Goal: Transaction & Acquisition: Purchase product/service

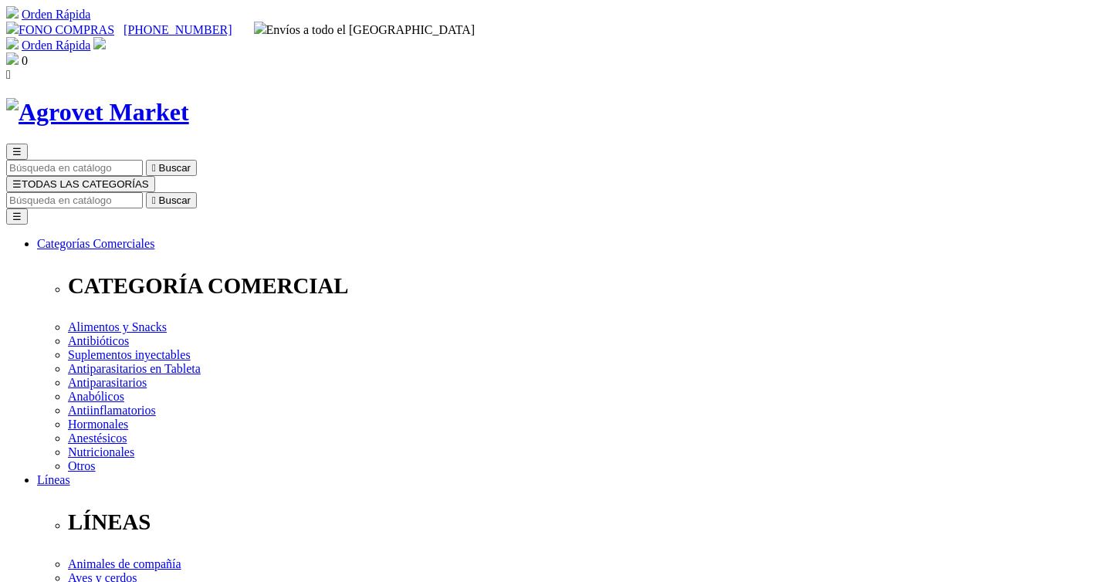
click at [143, 192] on input "Buscar" at bounding box center [74, 200] width 137 height 16
type input "canitabs"
click at [146, 192] on button " Buscar" at bounding box center [171, 200] width 51 height 16
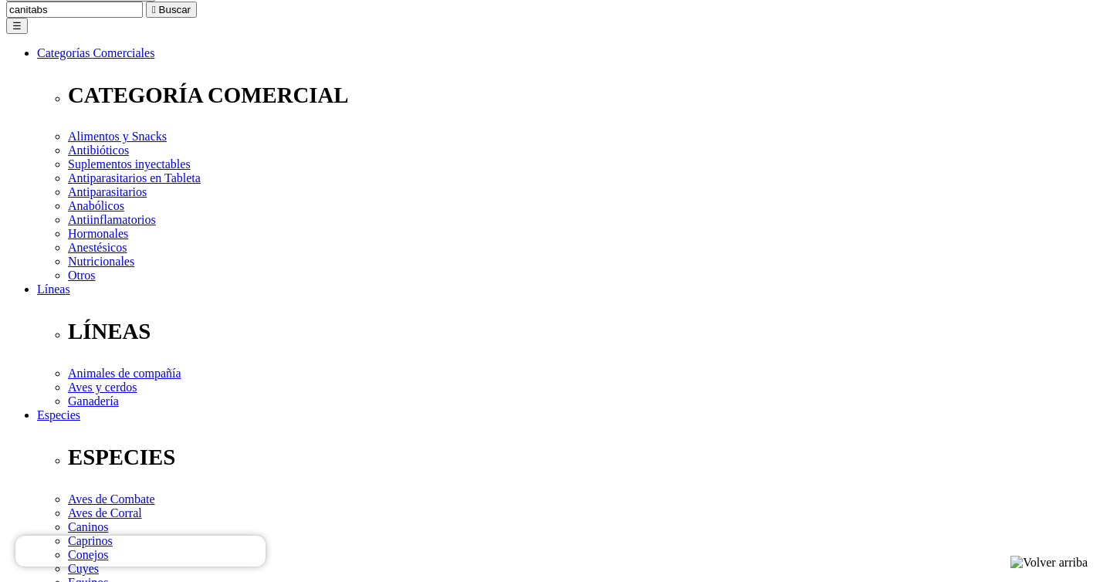
scroll to position [185, 0]
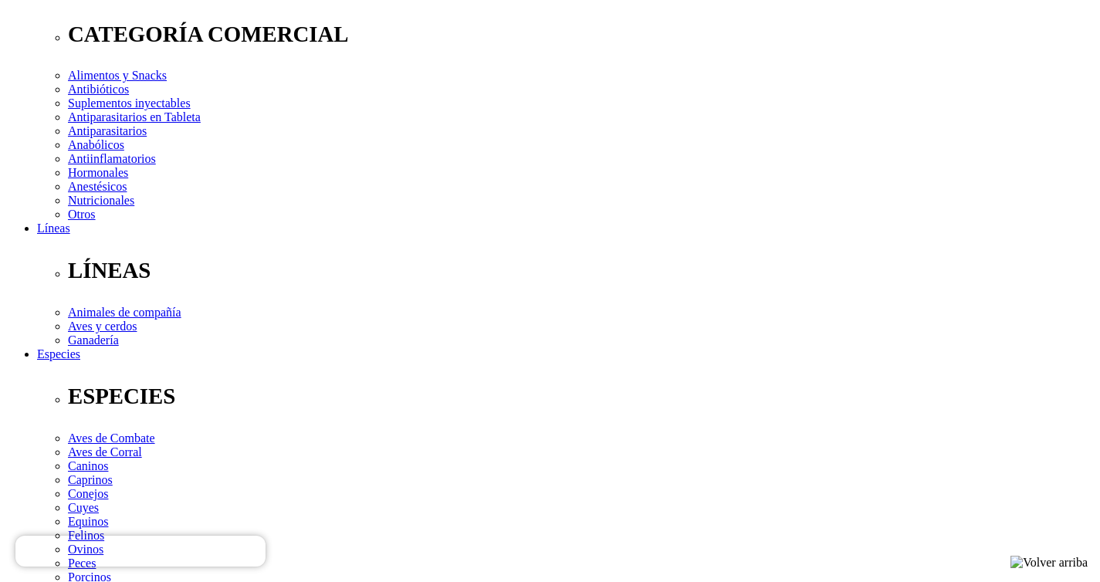
scroll to position [113, 0]
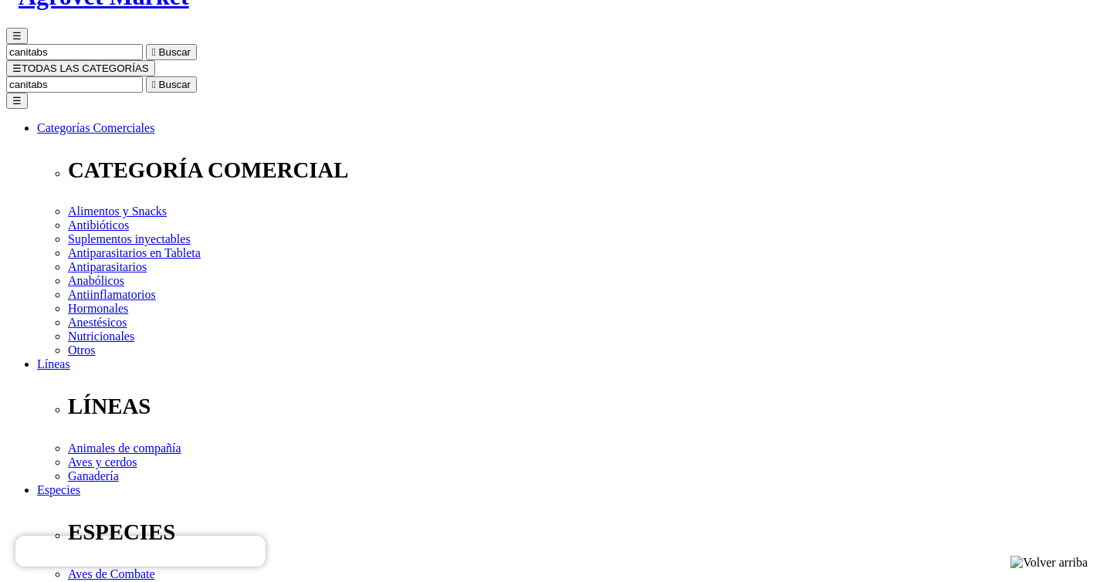
scroll to position [22, 0]
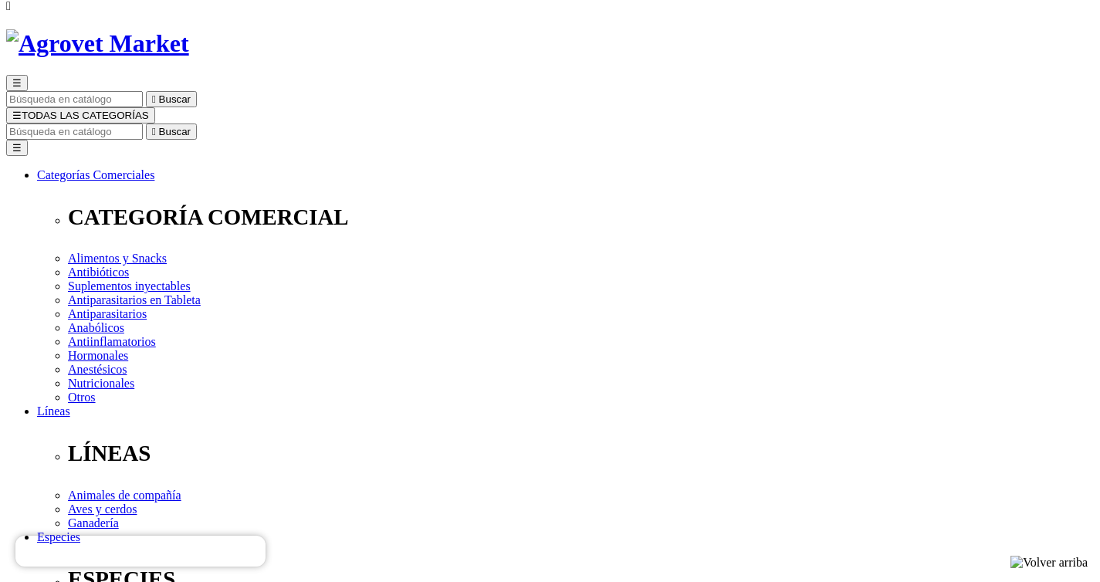
scroll to position [15, 0]
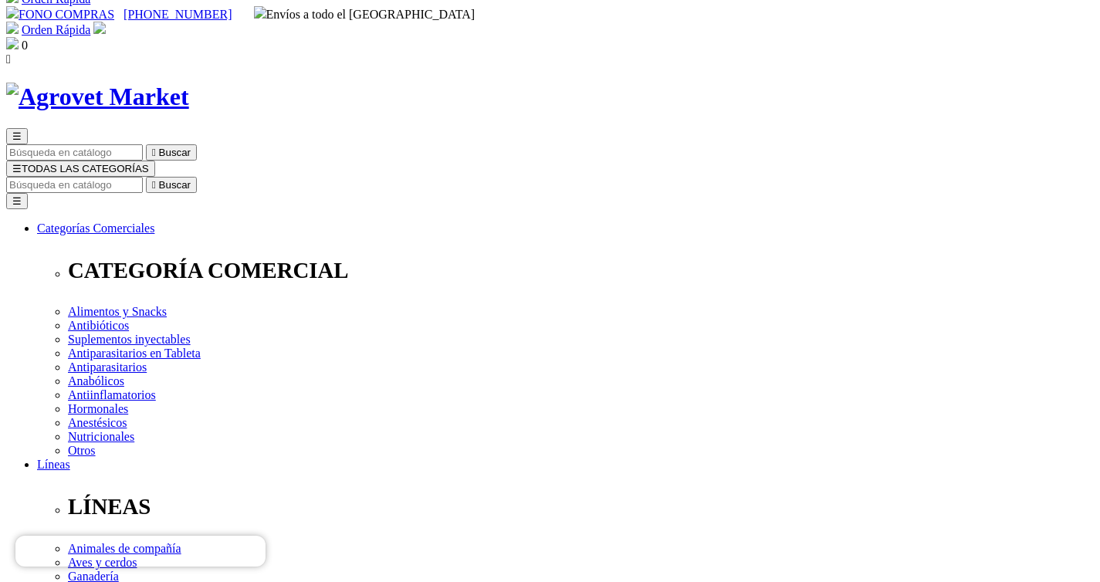
click at [143, 177] on input "Buscar" at bounding box center [74, 185] width 137 height 16
type input "joint"
click at [146, 177] on button " Buscar" at bounding box center [171, 185] width 51 height 16
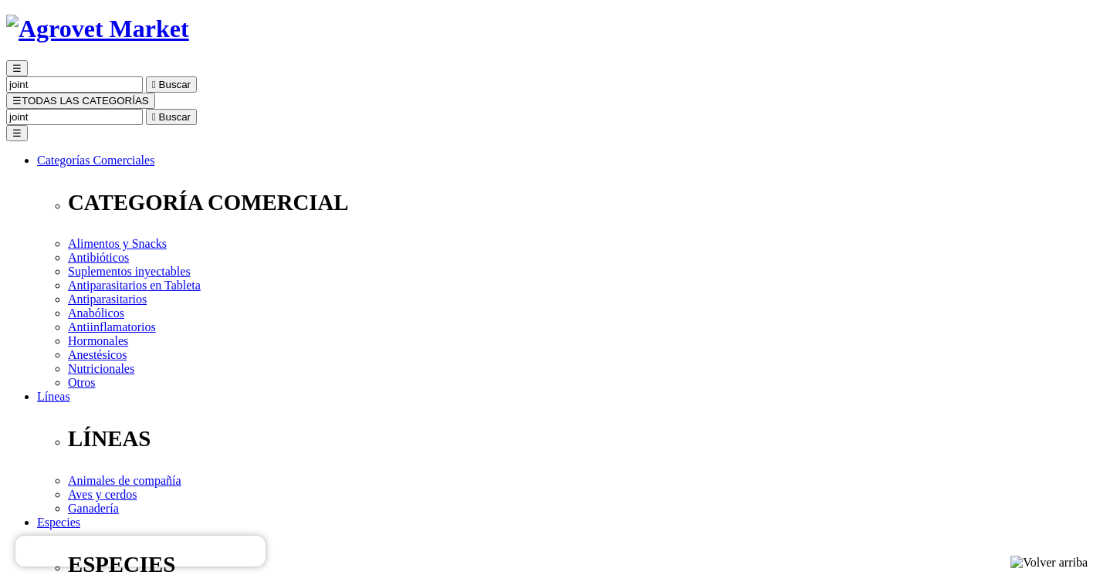
scroll to position [90, 0]
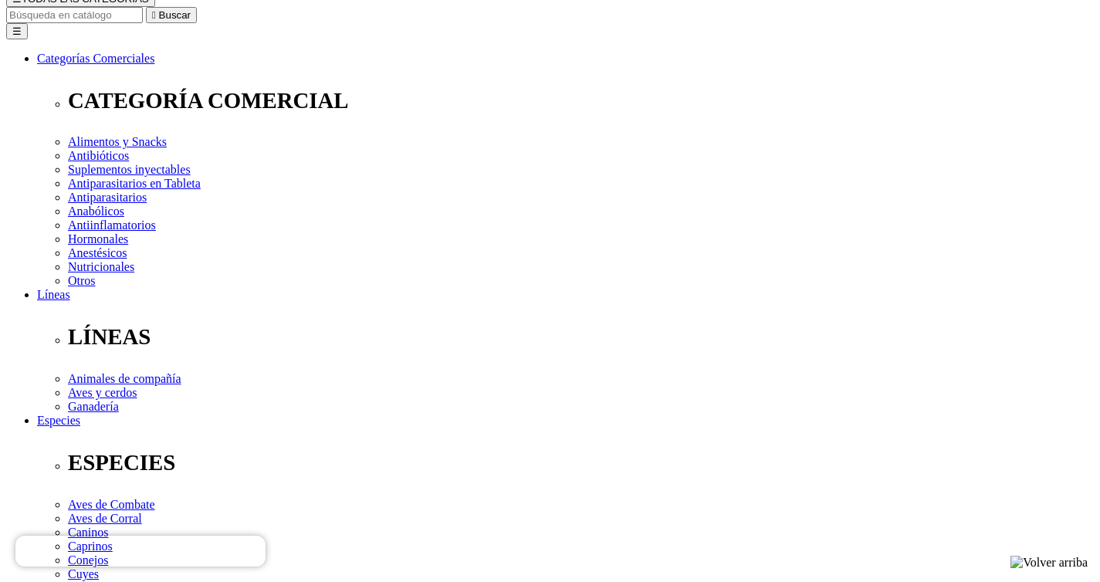
scroll to position [326, 0]
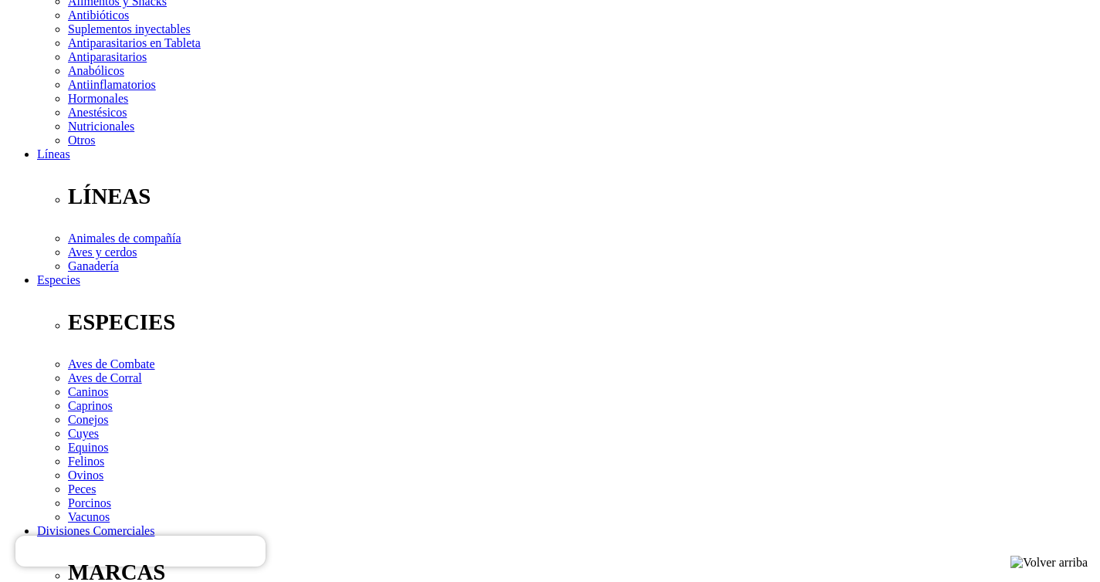
select select "25"
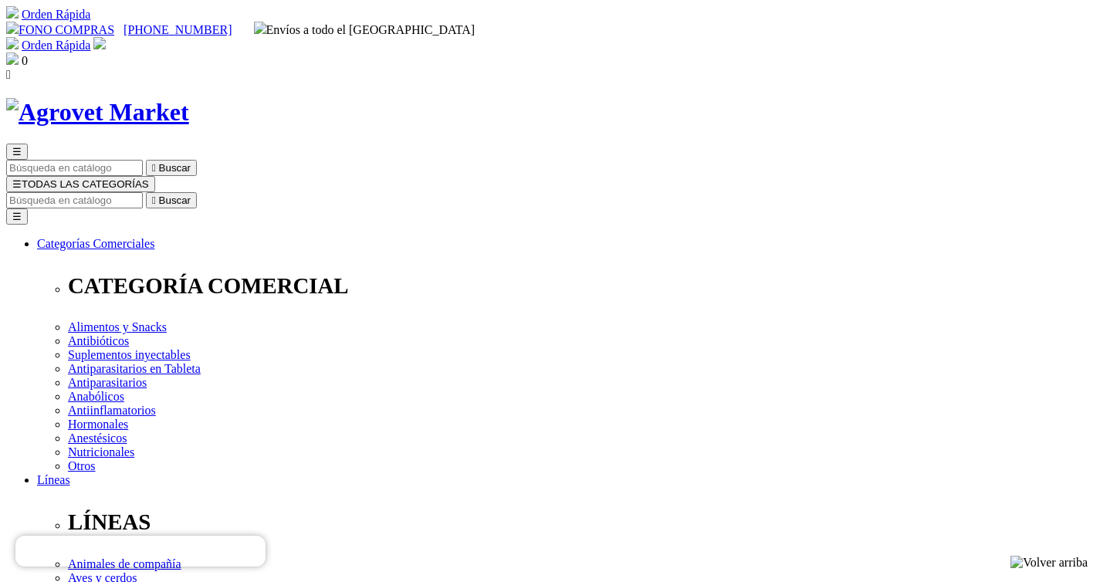
select select "25"
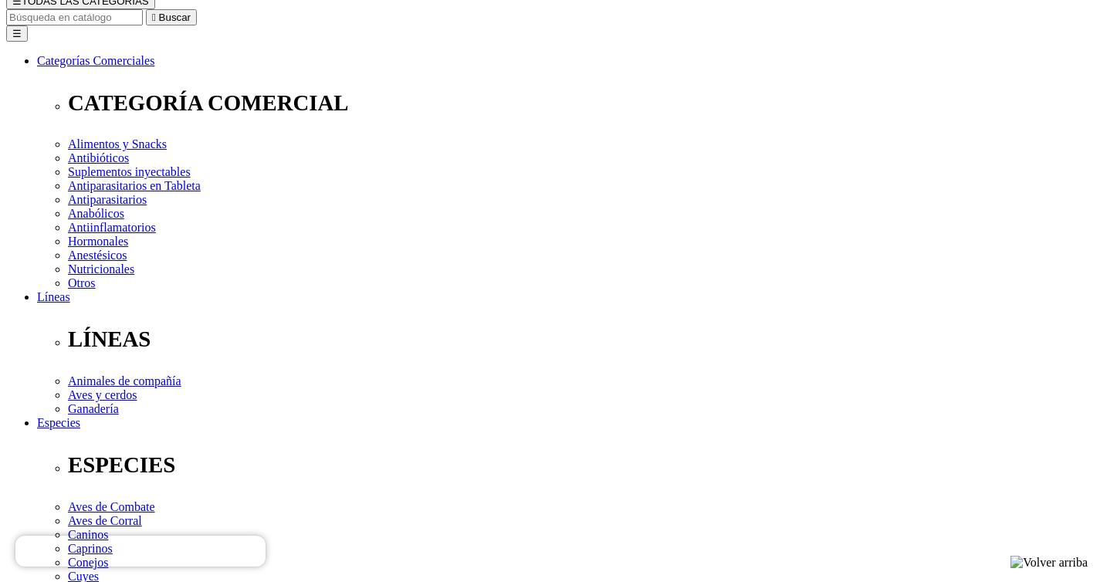
scroll to position [189, 0]
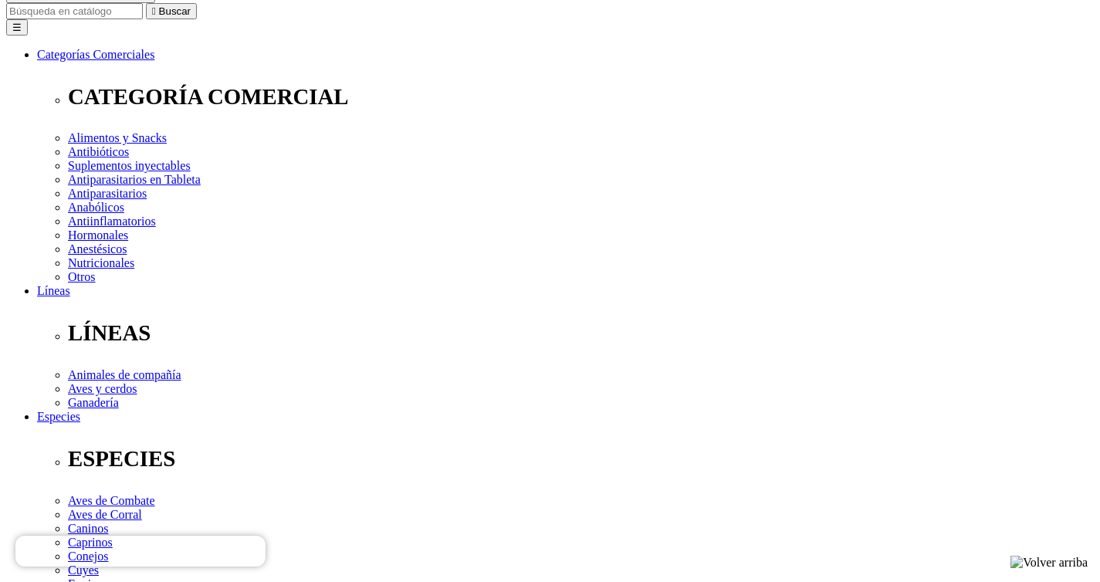
type input "2"
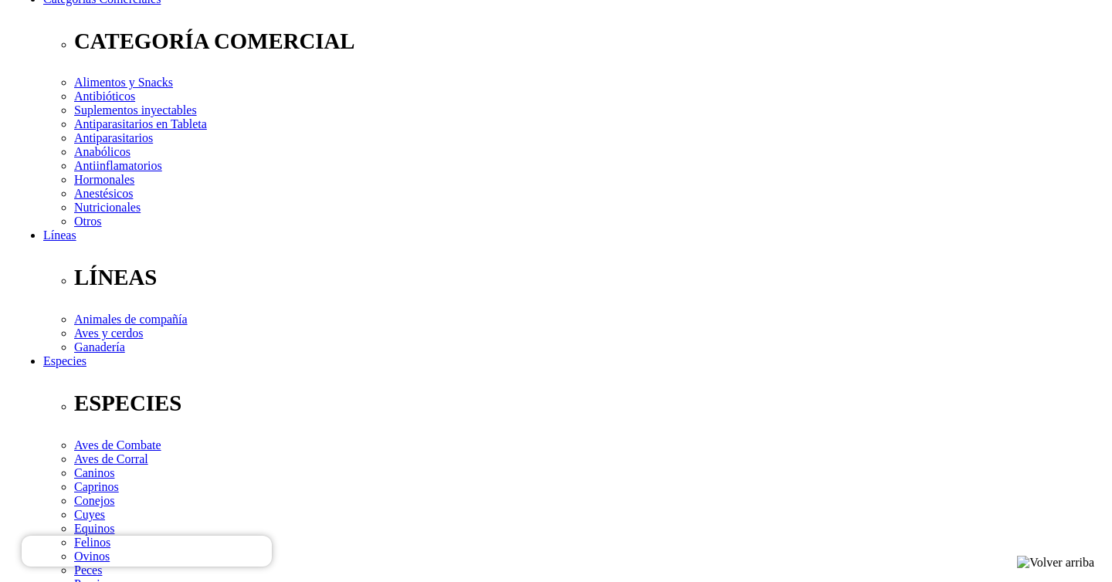
scroll to position [245, 0]
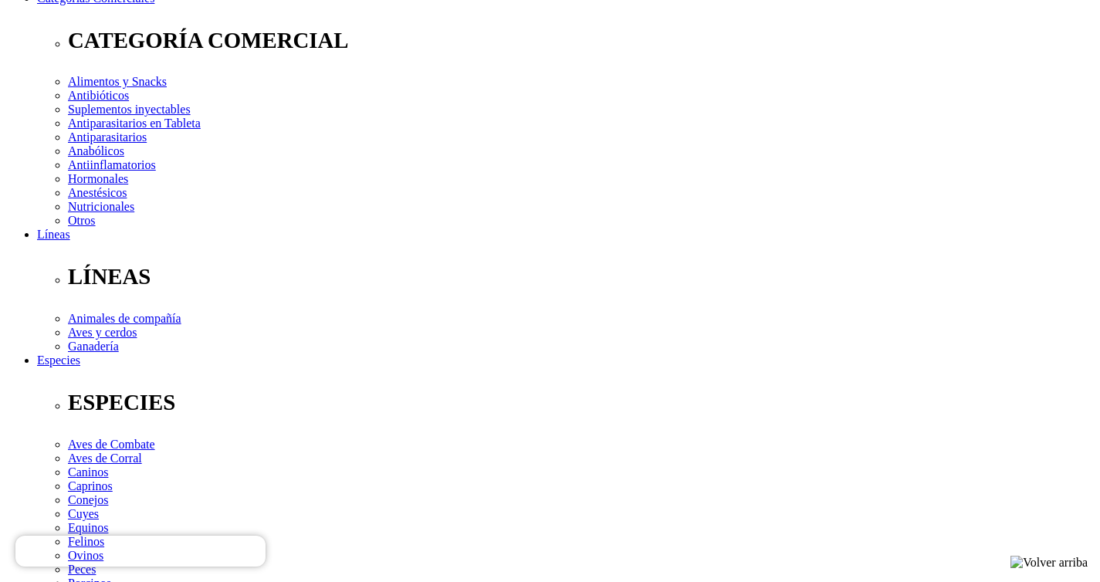
select select "25"
type input "1"
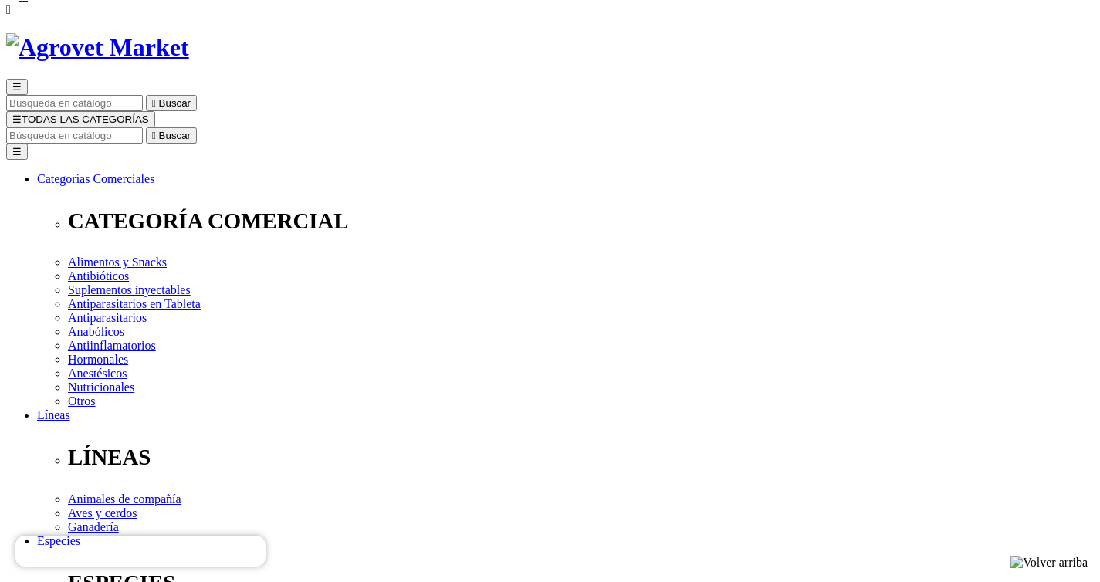
scroll to position [64, 0]
type input "COMPRA1"
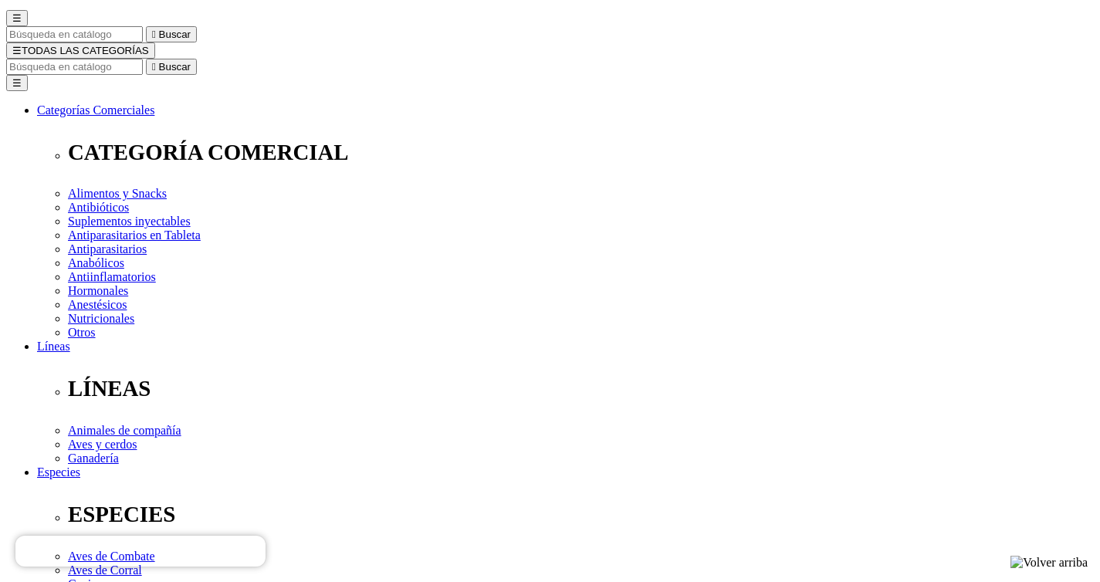
scroll to position [137, 0]
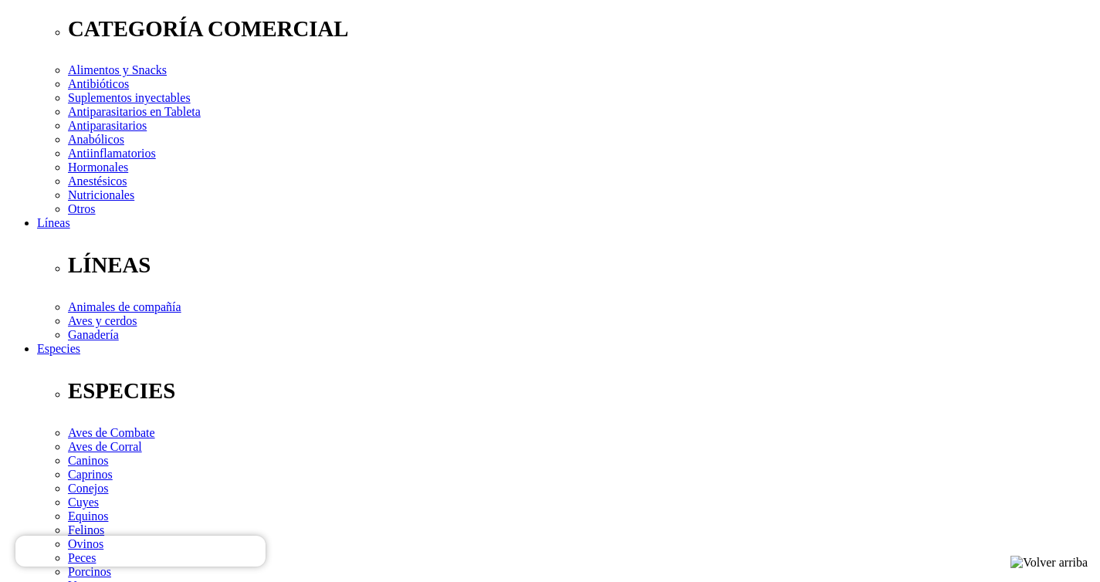
scroll to position [226, 0]
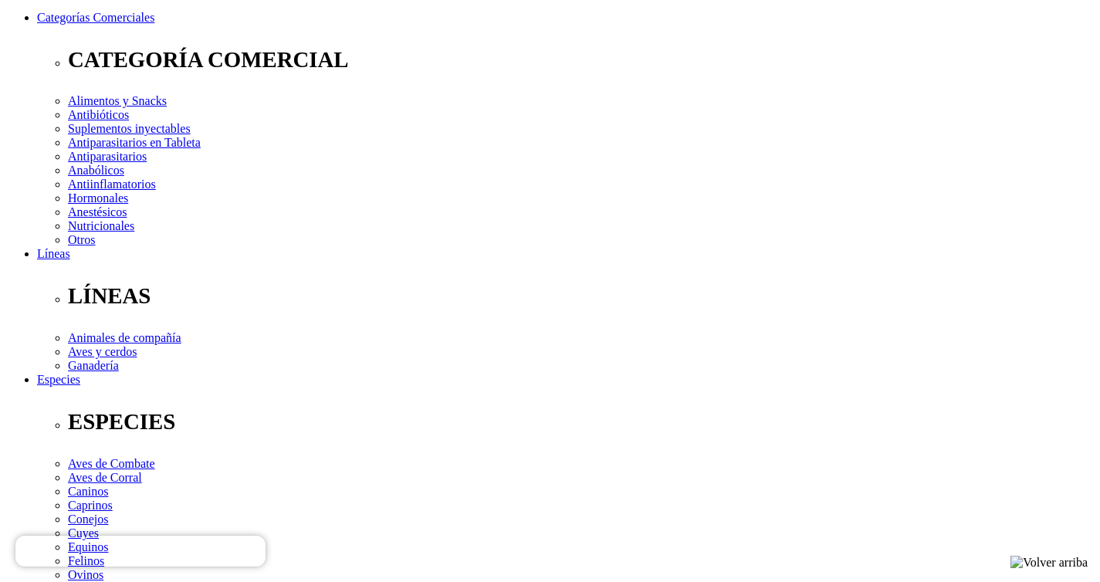
radio input "true"
type input "[PERSON_NAME]"
type input "Tenguan"
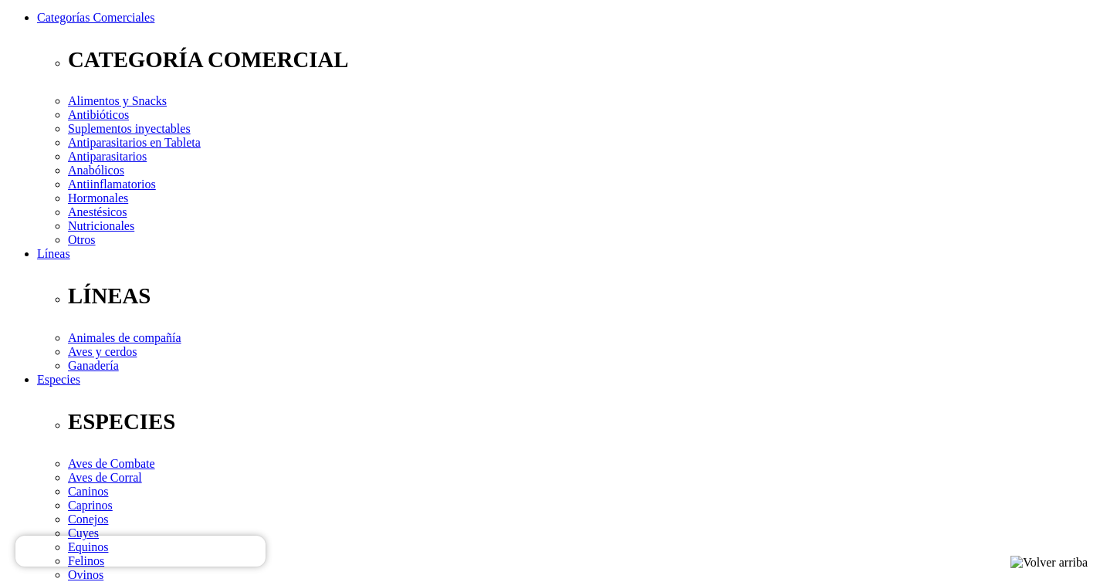
select select "DNI"
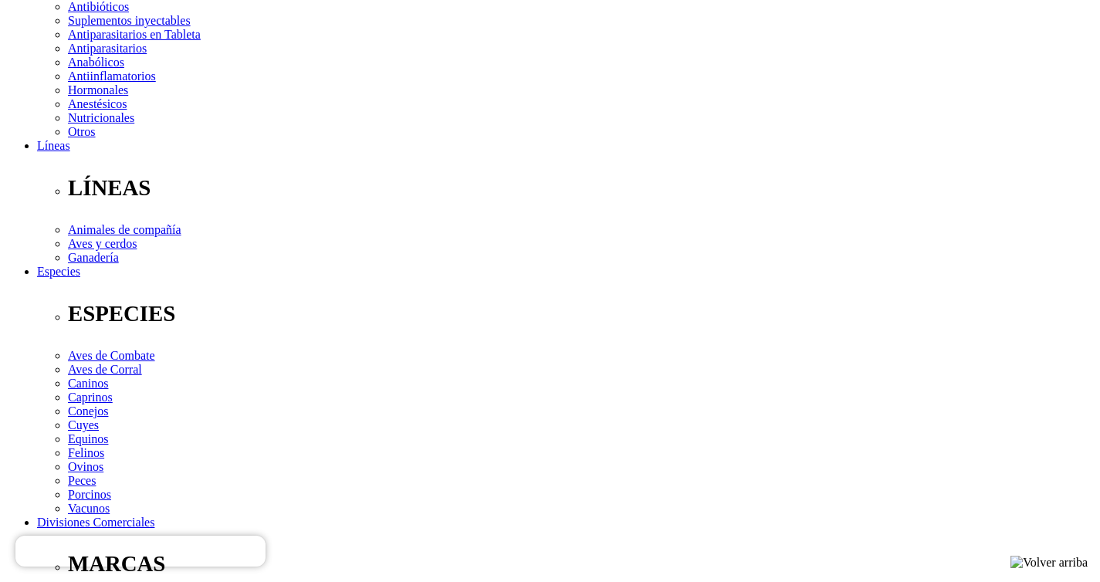
scroll to position [340, 0]
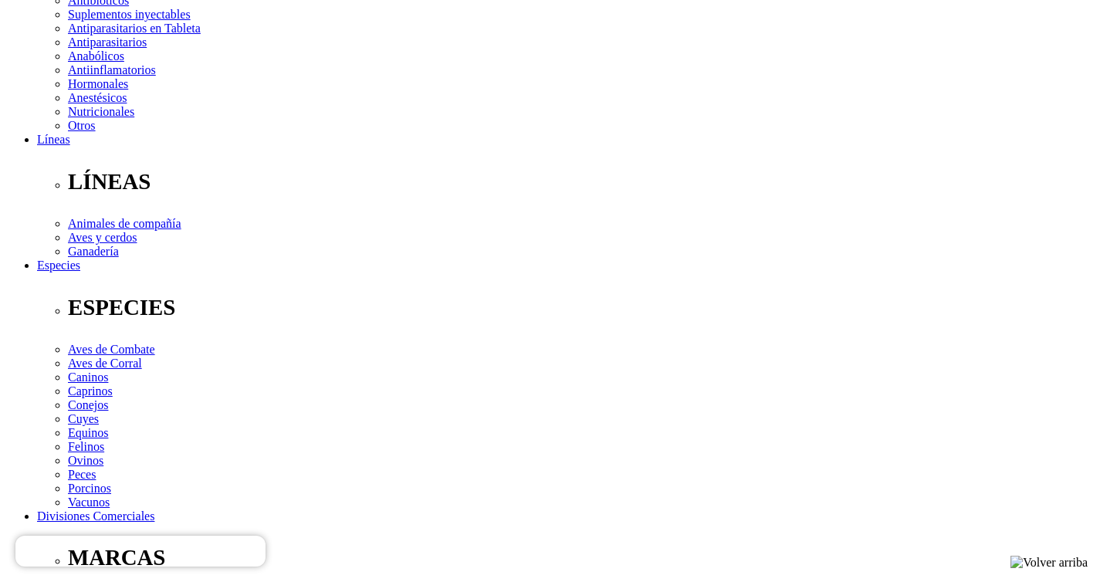
type input "45197407"
select select "Otra_actividad"
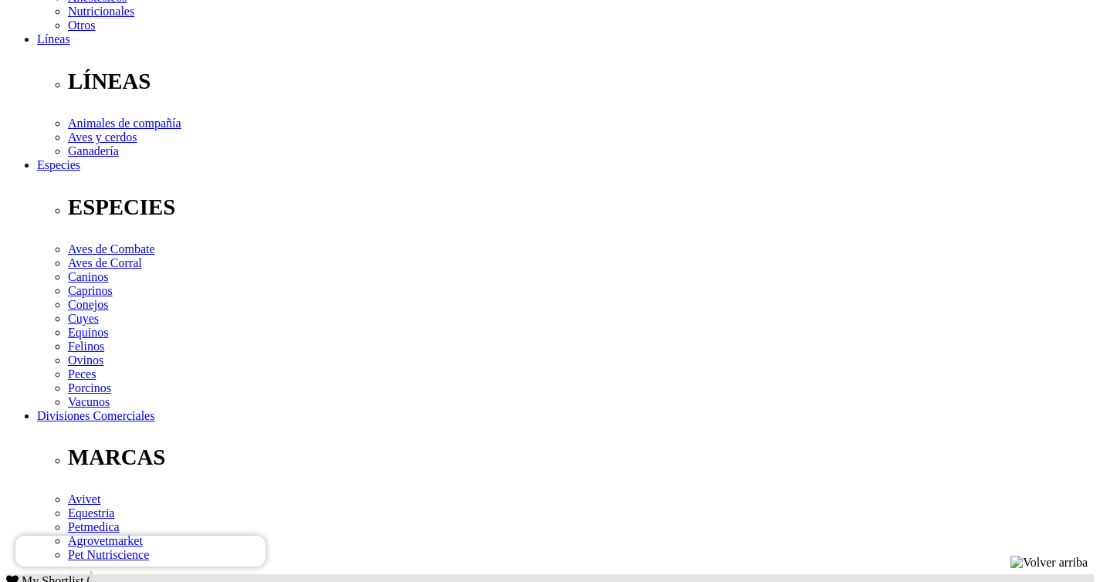
scroll to position [442, 0]
type input "pepetenguan@gmail.com"
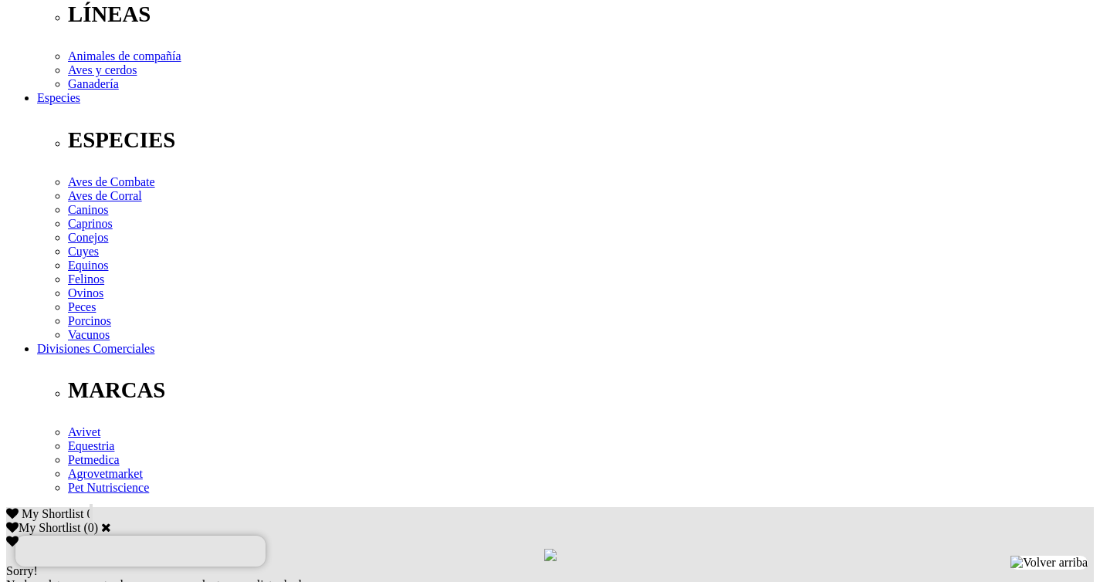
scroll to position [510, 0]
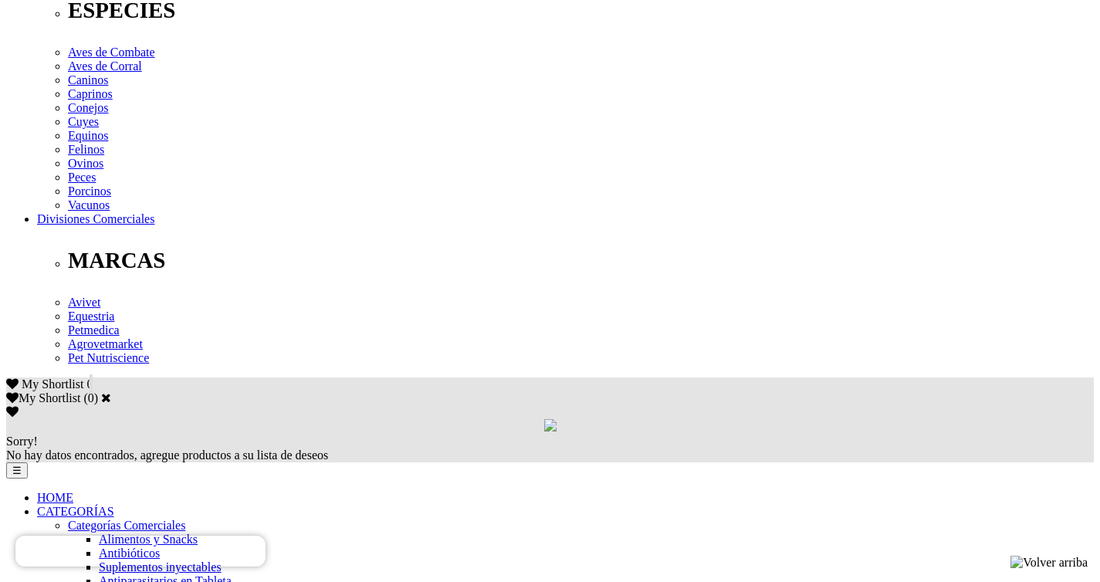
scroll to position [645, 0]
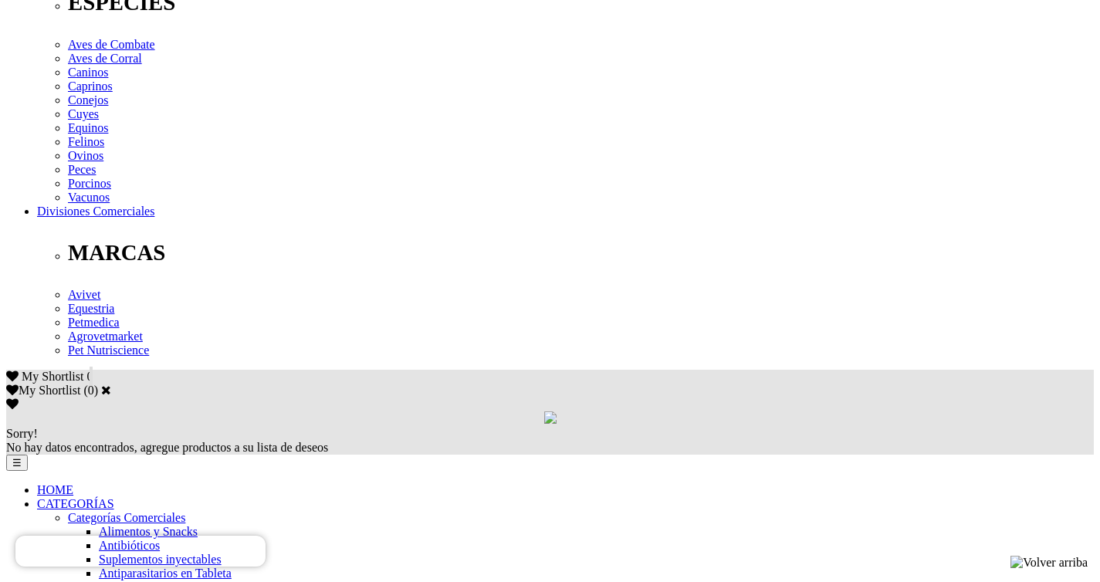
type input "12/05/1988"
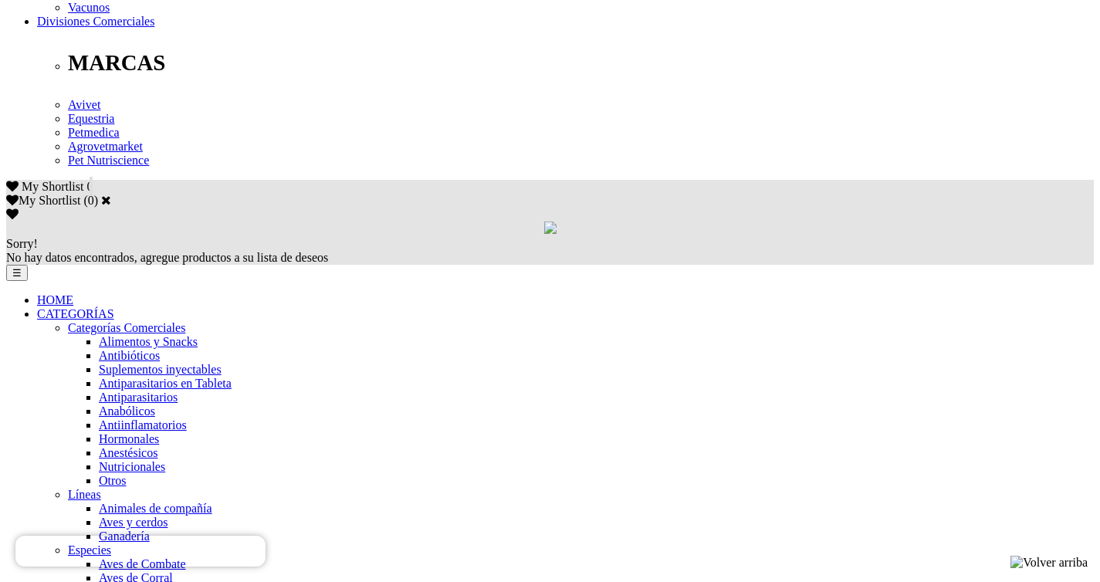
scroll to position [838, 0]
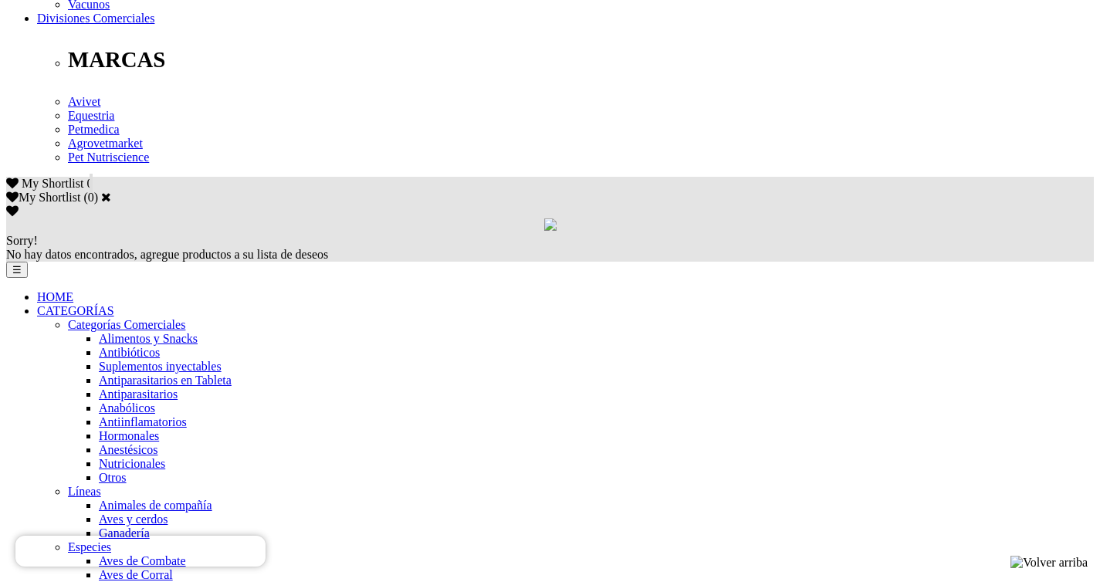
checkbox input "true"
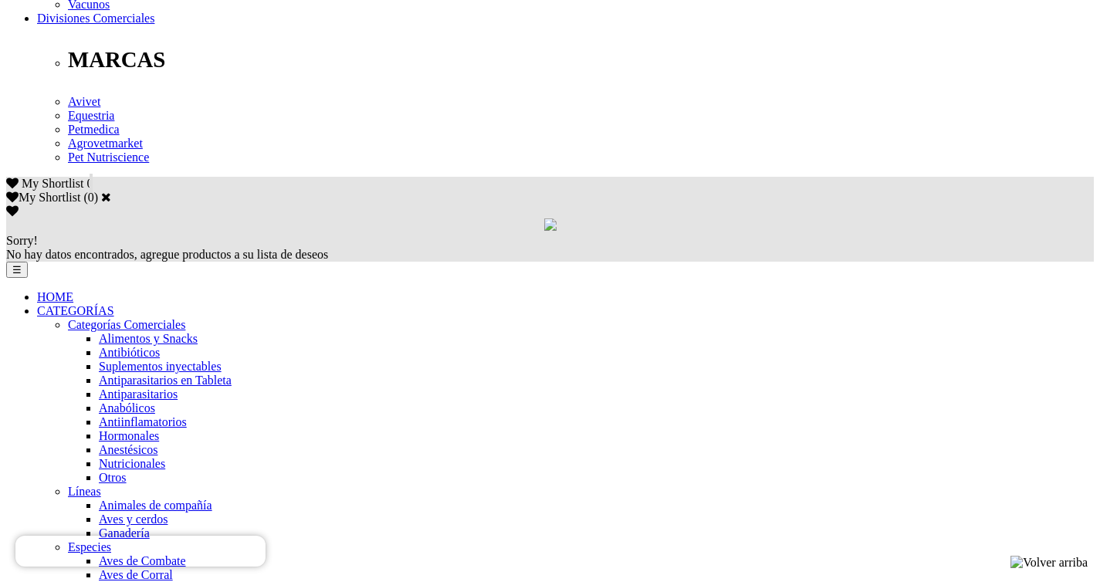
scroll to position [895, 0]
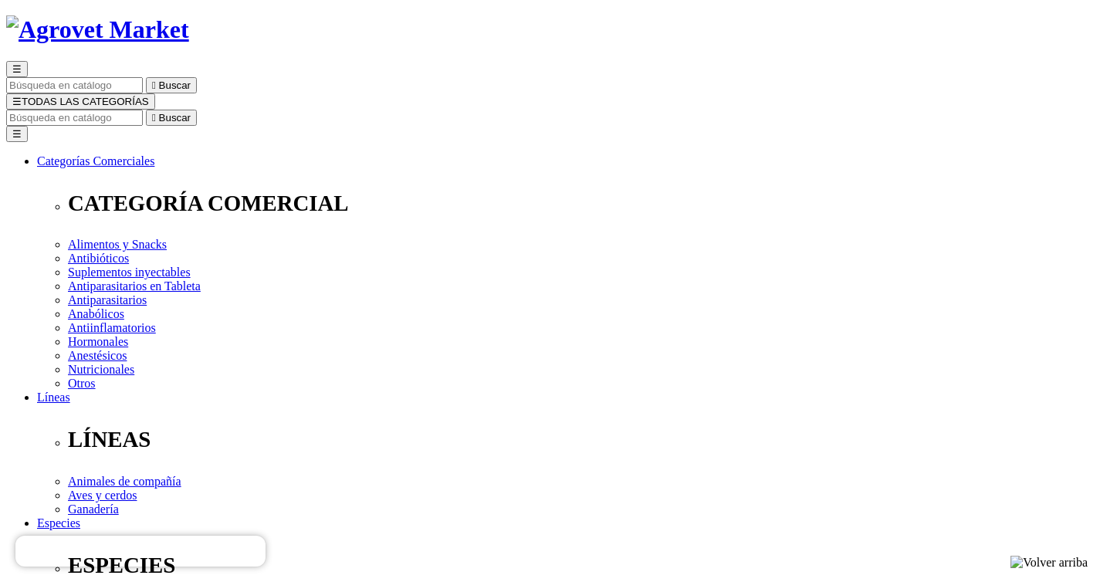
scroll to position [103, 0]
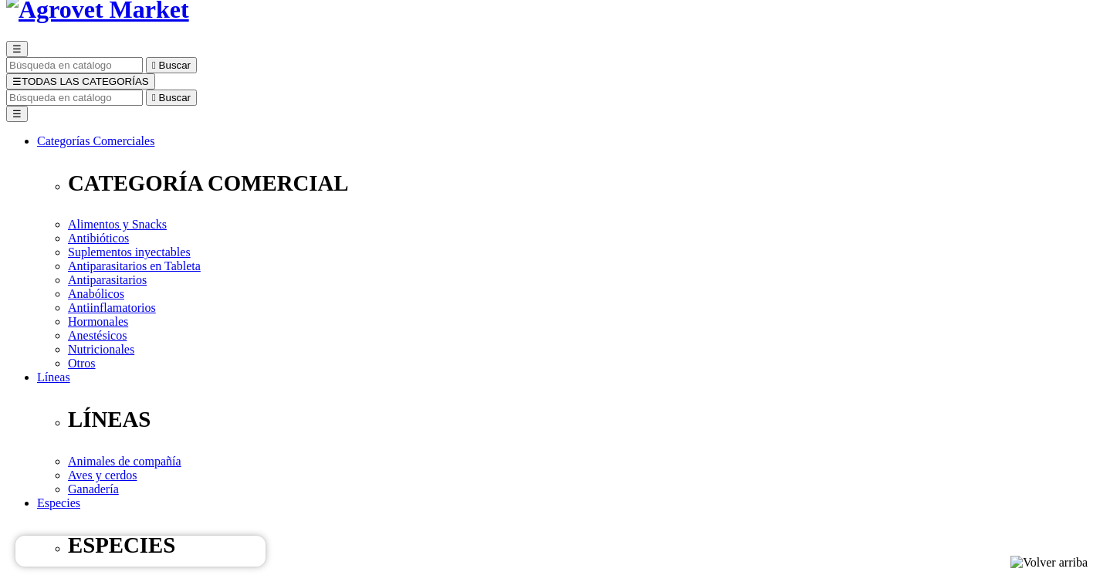
select select "[GEOGRAPHIC_DATA]"
select select
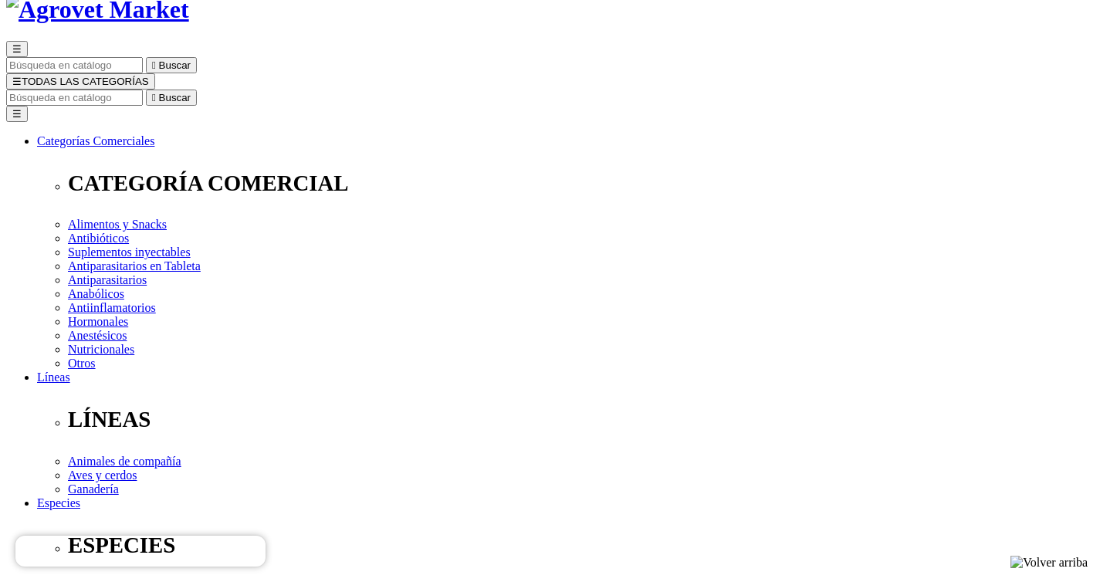
select select "3"
select select "124"
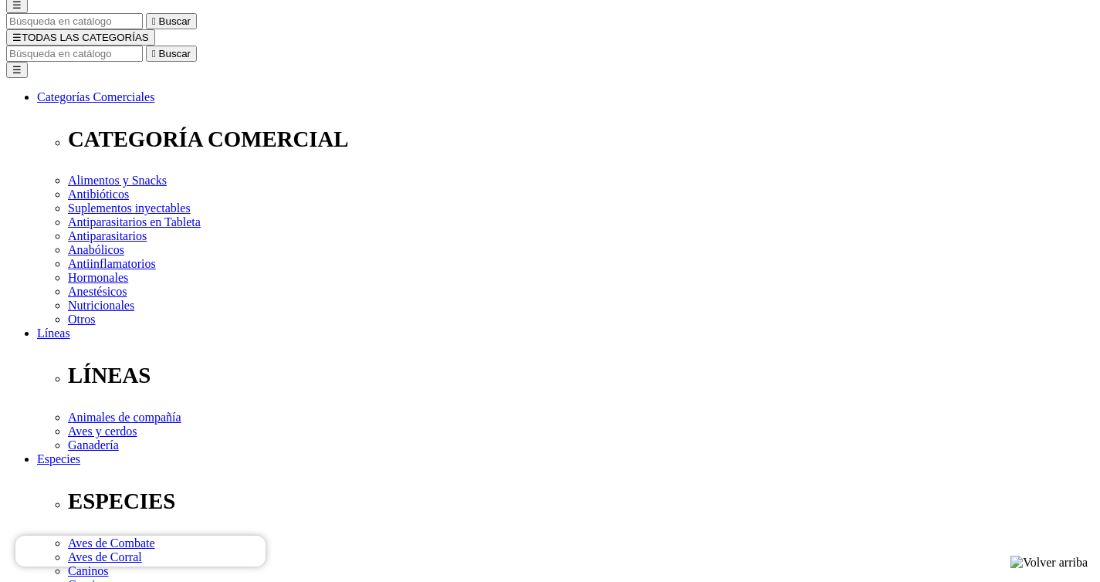
scroll to position [160, 0]
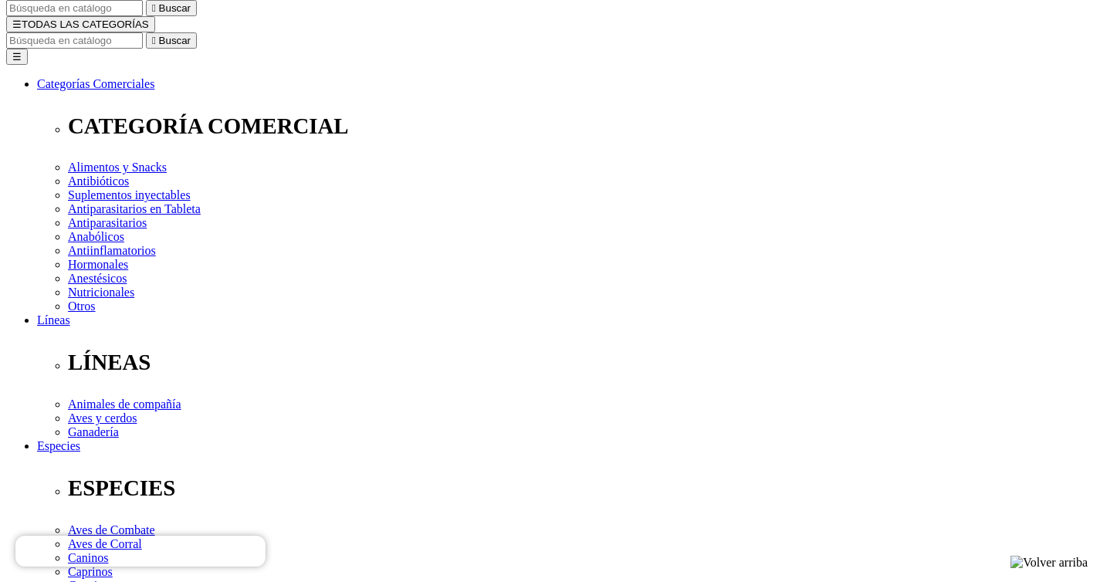
type input "Bronsino 536, Dpto 302"
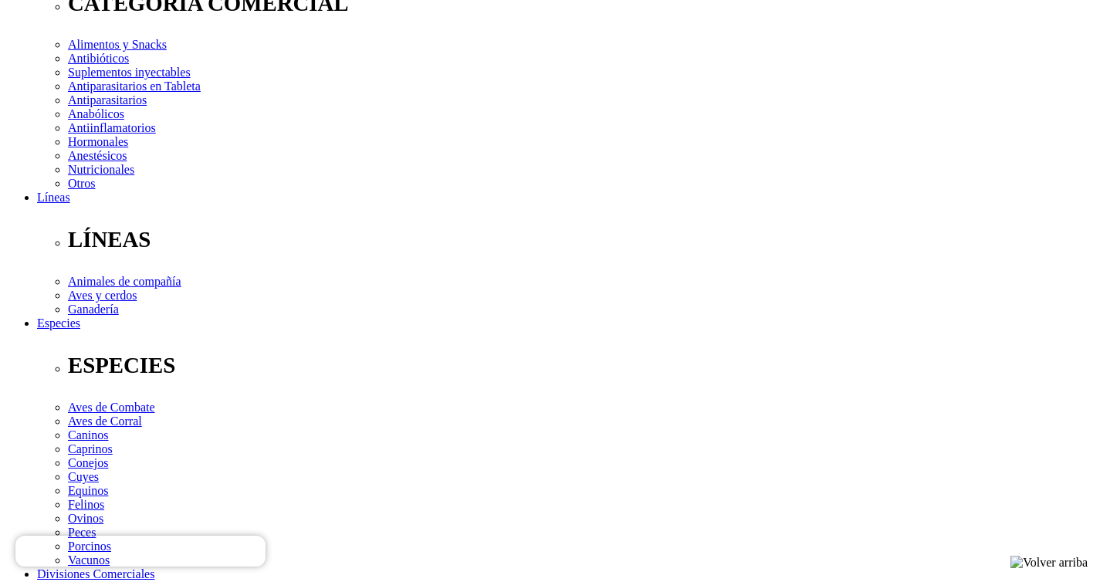
scroll to position [324, 0]
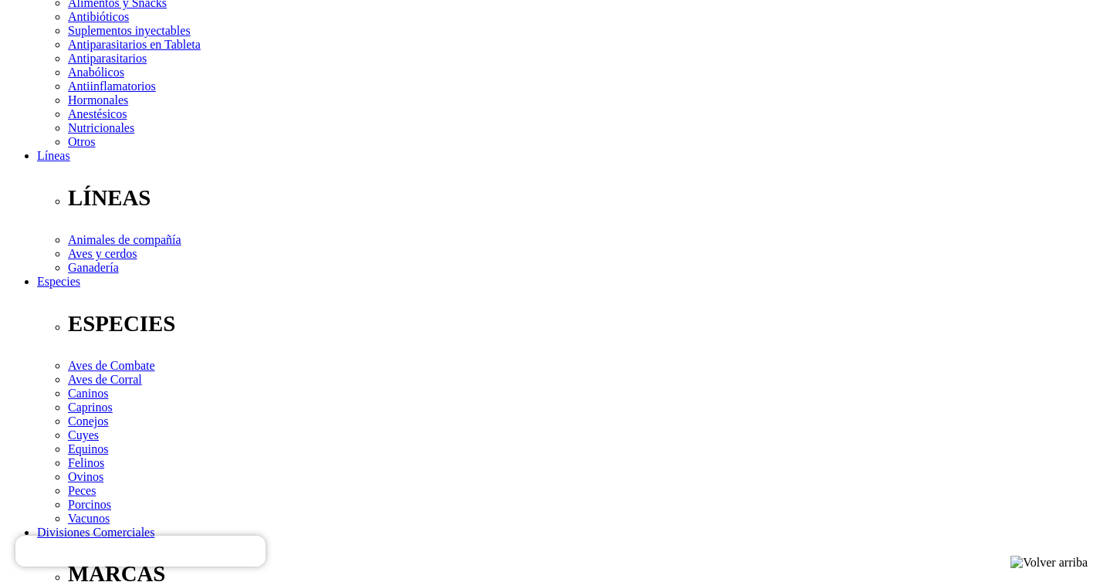
select select "Boleta"
type input "965765884"
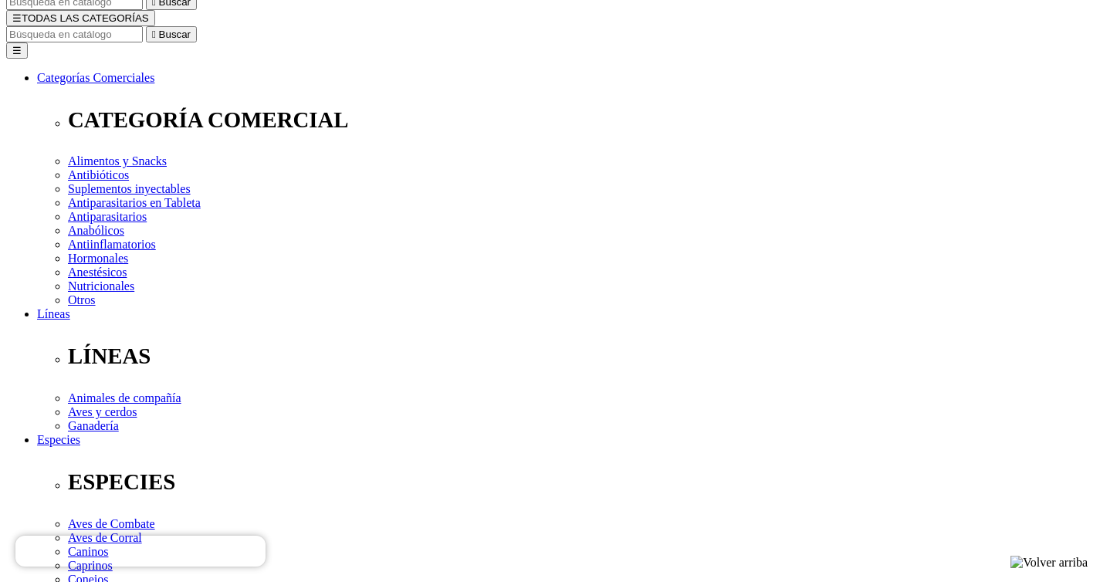
scroll to position [175, 0]
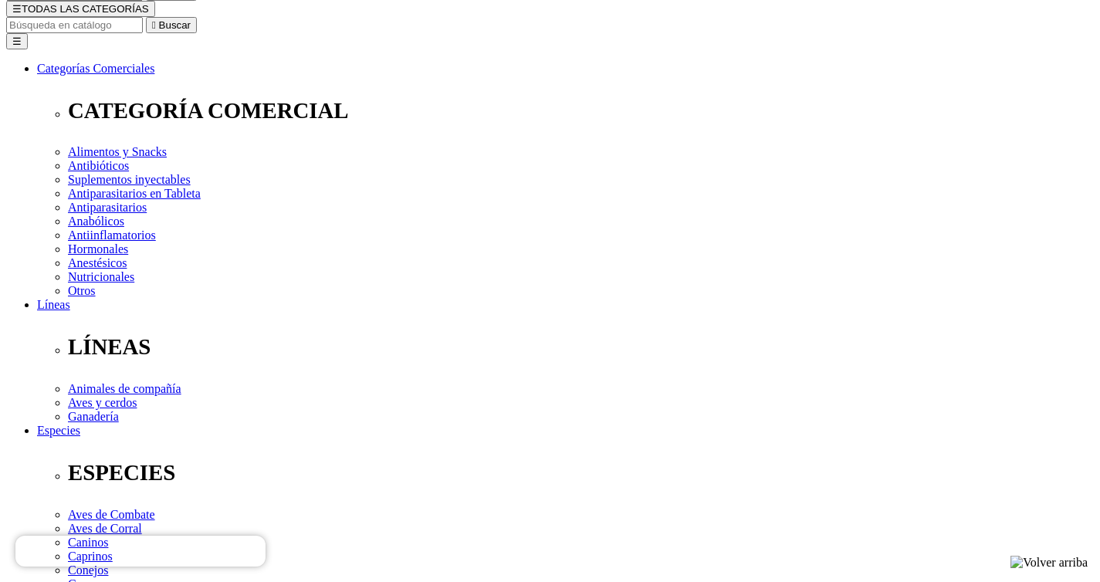
drag, startPoint x: 359, startPoint y: 213, endPoint x: 432, endPoint y: 214, distance: 72.6
copy span "Canadá 3792"
